Goal: Task Accomplishment & Management: Use online tool/utility

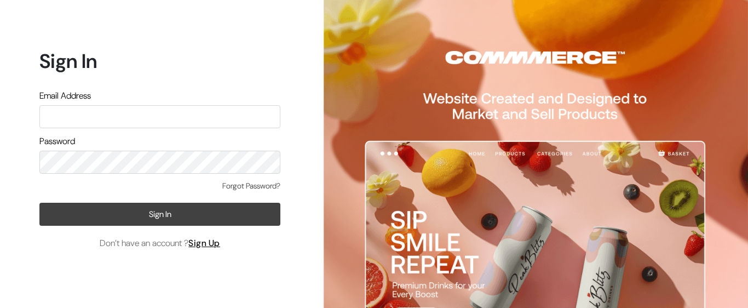
type input "[EMAIL_ADDRESS][DOMAIN_NAME]"
click at [214, 217] on button "Sign In" at bounding box center [159, 214] width 241 height 23
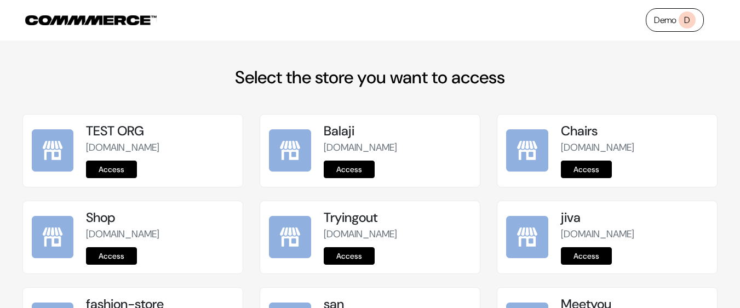
scroll to position [668, 0]
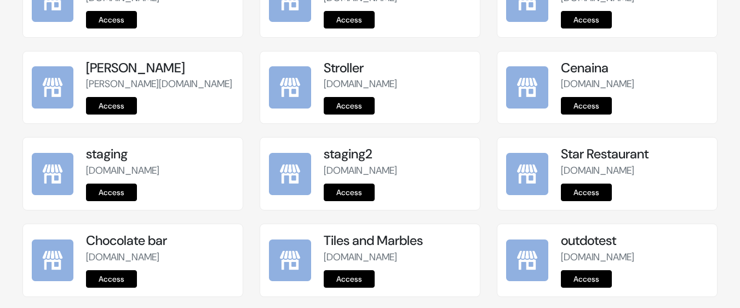
click at [342, 189] on link "Access" at bounding box center [349, 192] width 51 height 18
